Goal: Check status: Check status

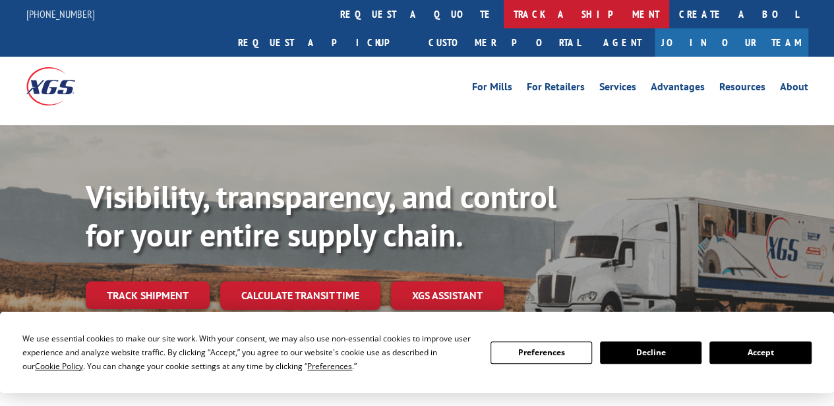
click at [503, 15] on link "track a shipment" at bounding box center [585, 14] width 165 height 28
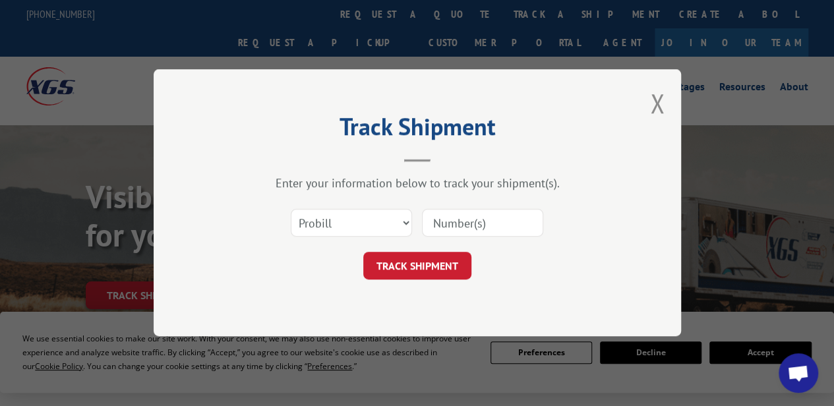
click at [496, 228] on input at bounding box center [482, 224] width 121 height 28
click at [393, 223] on select "Select category... Probill BOL PO" at bounding box center [351, 224] width 121 height 28
select select "bol"
click at [291, 210] on select "Select category... Probill BOL PO" at bounding box center [351, 224] width 121 height 28
click at [464, 219] on input at bounding box center [482, 224] width 121 height 28
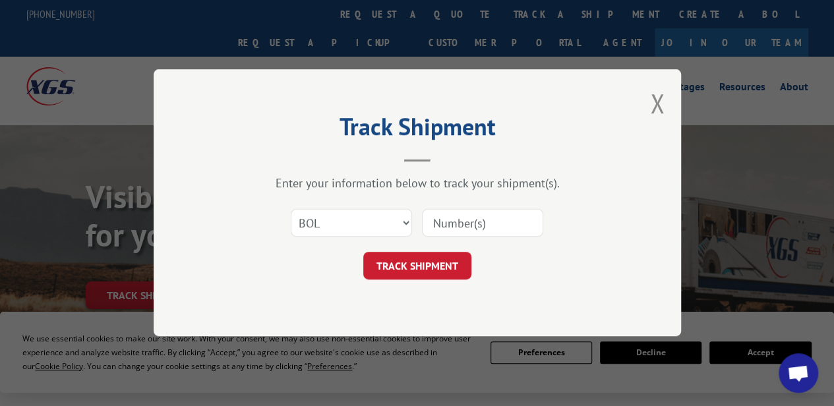
paste input "15472438"
type input "15472438"
click at [424, 273] on button "TRACK SHIPMENT" at bounding box center [417, 266] width 108 height 28
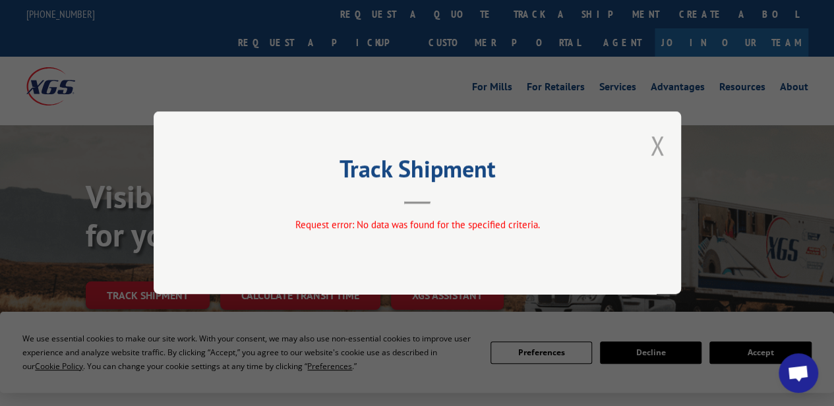
click at [658, 145] on button "Close modal" at bounding box center [657, 145] width 14 height 35
click at [656, 154] on button "Close modal" at bounding box center [657, 145] width 14 height 35
click at [395, 20] on div "Track Shipment Request error: No data was found for the specified criteria." at bounding box center [417, 203] width 834 height 406
click at [659, 150] on button "Close modal" at bounding box center [657, 145] width 14 height 35
click at [656, 152] on button "Close modal" at bounding box center [657, 145] width 14 height 35
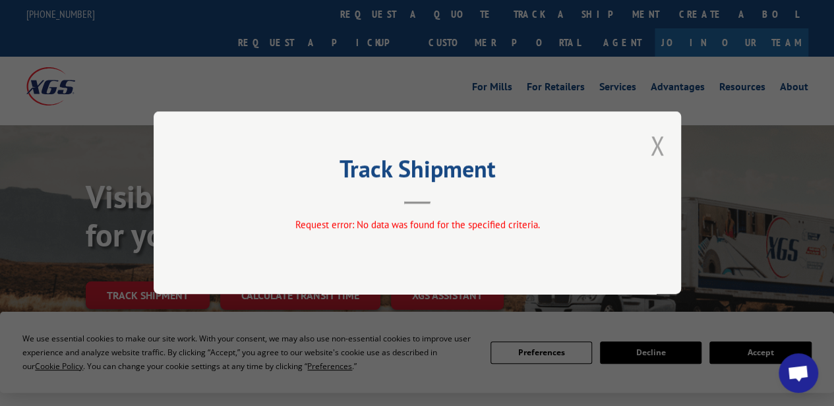
click at [656, 152] on button "Close modal" at bounding box center [657, 145] width 14 height 35
click at [652, 151] on button "Close modal" at bounding box center [657, 145] width 14 height 35
click at [652, 150] on button "Close modal" at bounding box center [657, 145] width 14 height 35
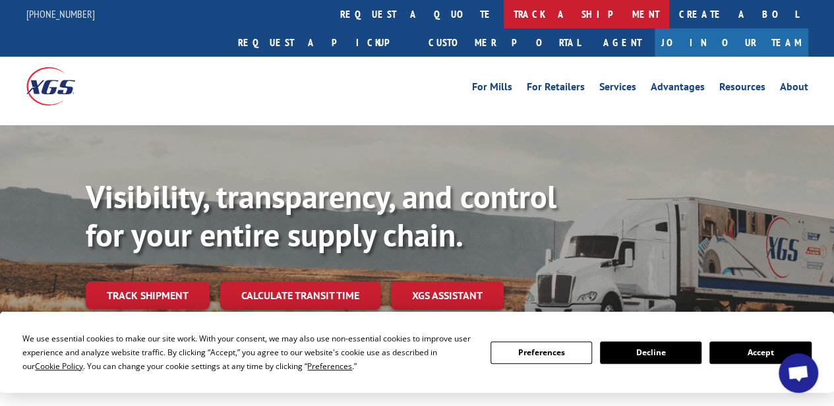
click at [503, 13] on link "track a shipment" at bounding box center [585, 14] width 165 height 28
click at [503, 18] on link "track a shipment" at bounding box center [585, 14] width 165 height 28
click at [503, 11] on link "track a shipment" at bounding box center [585, 14] width 165 height 28
click at [503, 12] on link "track a shipment" at bounding box center [585, 14] width 165 height 28
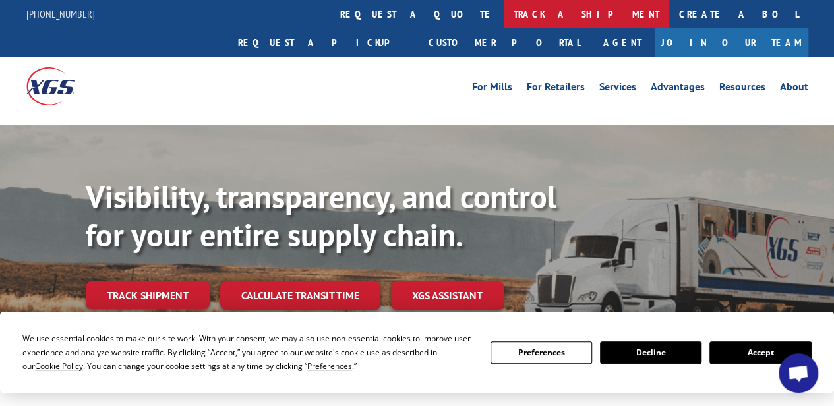
click at [503, 12] on link "track a shipment" at bounding box center [585, 14] width 165 height 28
click at [503, 11] on link "track a shipment" at bounding box center [585, 14] width 165 height 28
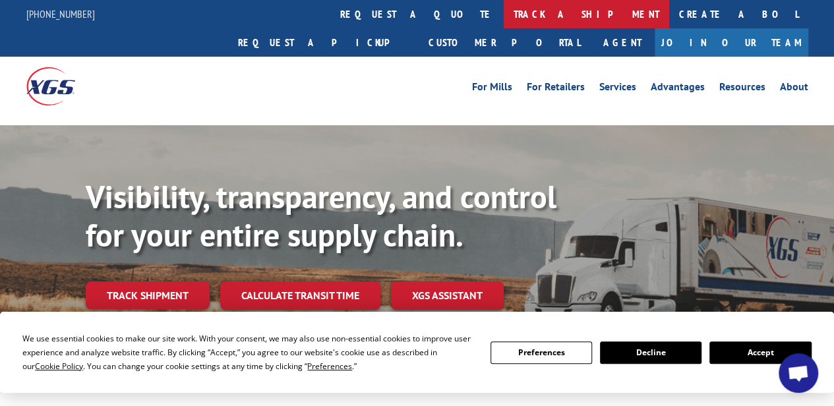
click at [503, 14] on link "track a shipment" at bounding box center [585, 14] width 165 height 28
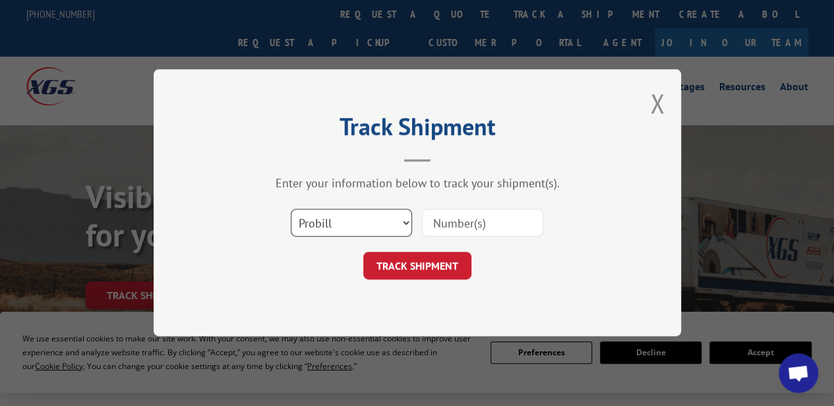
click at [380, 212] on select "Select category... Probill BOL PO" at bounding box center [351, 224] width 121 height 28
select select "bol"
click at [291, 210] on select "Select category... Probill BOL PO" at bounding box center [351, 224] width 121 height 28
click at [460, 216] on input at bounding box center [482, 224] width 121 height 28
paste input "15472438"
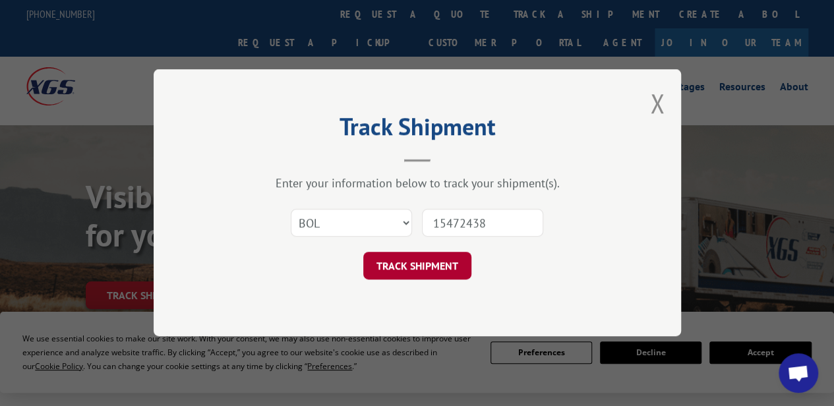
type input "15472438"
click at [380, 264] on button "TRACK SHIPMENT" at bounding box center [417, 266] width 108 height 28
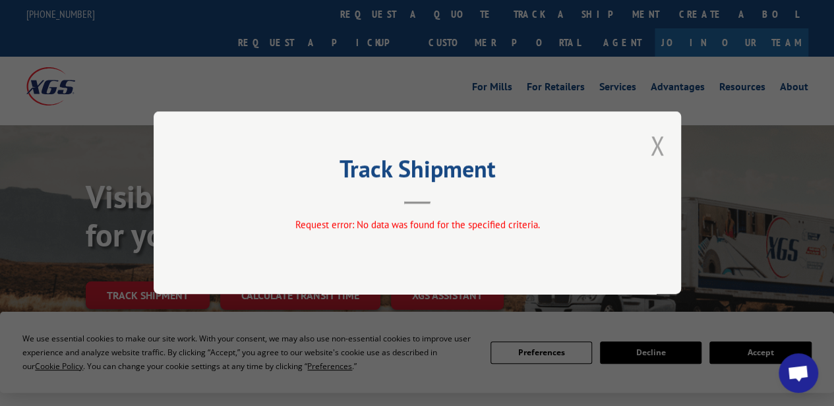
click at [659, 141] on button "Close modal" at bounding box center [657, 145] width 14 height 35
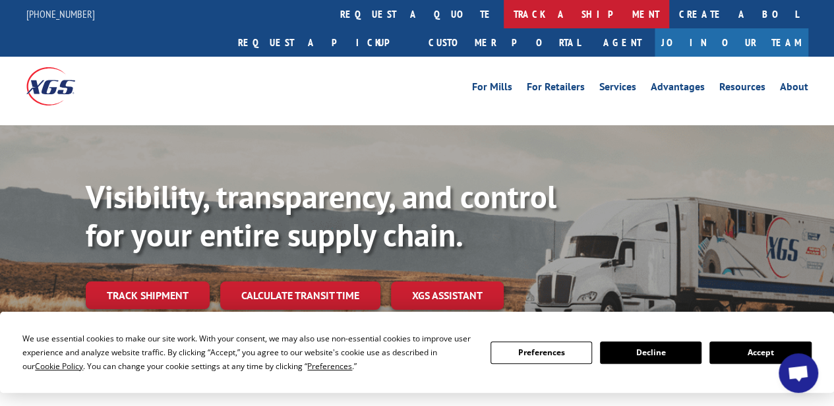
click at [503, 20] on link "track a shipment" at bounding box center [585, 14] width 165 height 28
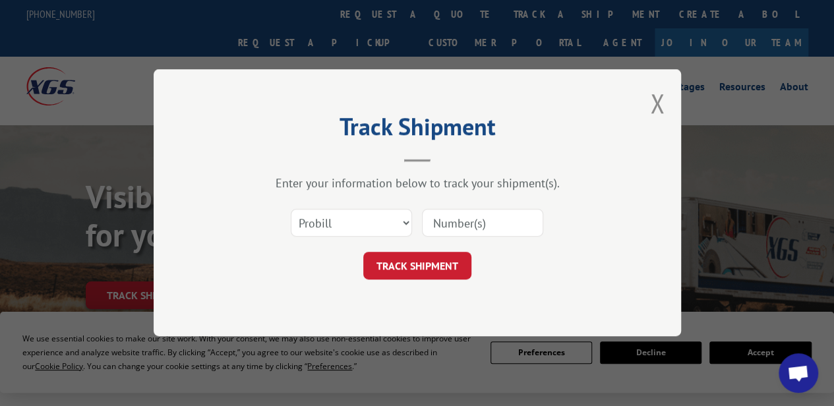
click at [465, 215] on input at bounding box center [482, 224] width 121 height 28
paste input "LTL1010004"
type input "LTL1010004"
click at [449, 278] on button "TRACK SHIPMENT" at bounding box center [417, 266] width 108 height 28
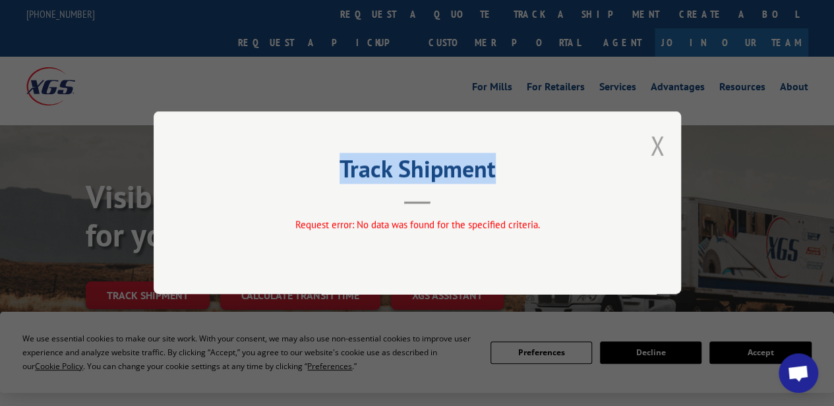
click at [656, 132] on div "Track Shipment Request error: No data was found for the specified criteria." at bounding box center [417, 202] width 527 height 183
click at [656, 133] on button "Close modal" at bounding box center [657, 145] width 14 height 35
